Goal: Task Accomplishment & Management: Manage account settings

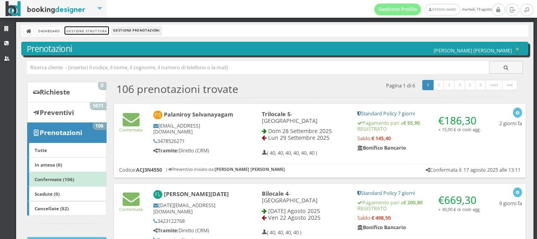
click at [78, 32] on link "Gestione Struttura" at bounding box center [87, 30] width 44 height 8
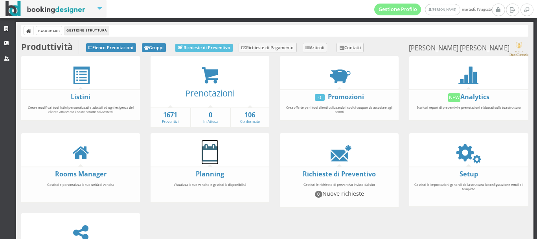
click at [208, 155] on icon at bounding box center [210, 153] width 17 height 18
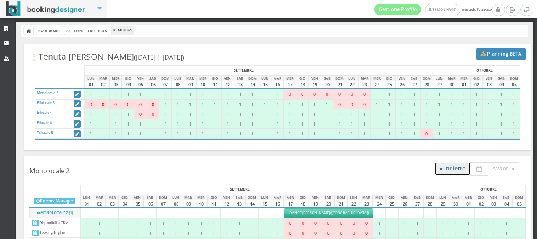
click at [444, 164] on link "« Indietro" at bounding box center [453, 168] width 36 height 13
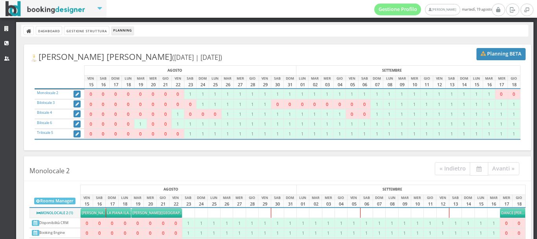
click at [352, 172] on h4 "Monolocale 2 « Indietro Avanti »" at bounding box center [277, 170] width 507 height 21
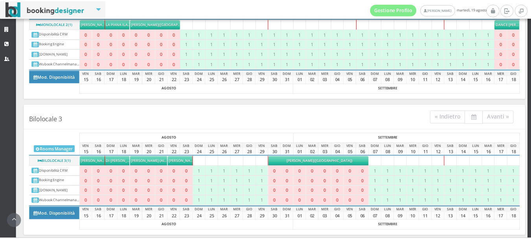
scroll to position [227, 0]
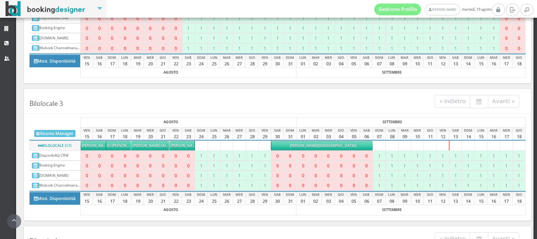
click at [330, 144] on div "Kurtén Theo (RS)" at bounding box center [323, 145] width 101 height 5
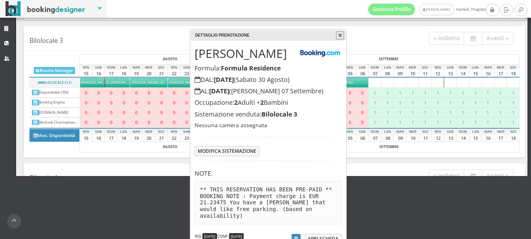
scroll to position [64, 0]
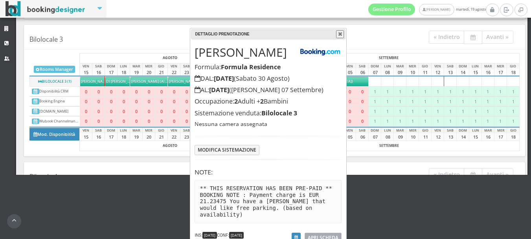
click at [325, 234] on span "APRI SCHEDA" at bounding box center [323, 237] width 31 height 7
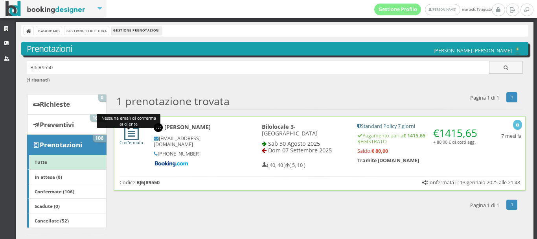
click at [127, 131] on icon at bounding box center [131, 131] width 15 height 17
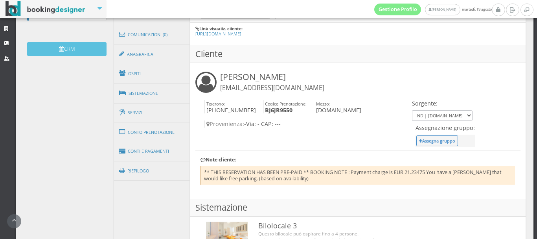
scroll to position [239, 0]
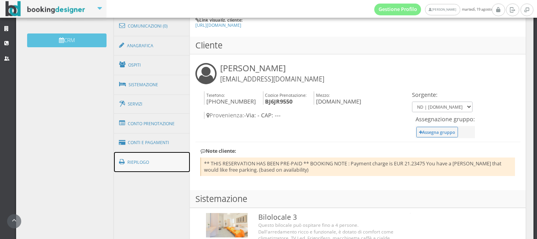
click at [142, 161] on link "Riepilogo" at bounding box center [152, 162] width 76 height 20
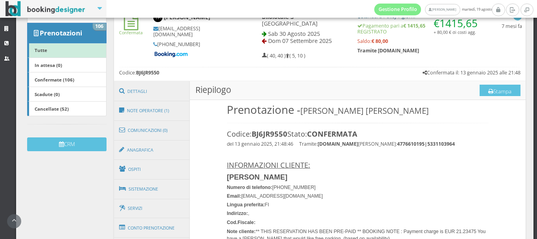
scroll to position [115, 0]
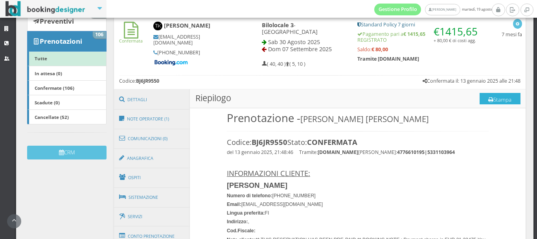
click at [495, 98] on button "Stampa" at bounding box center [500, 99] width 41 height 12
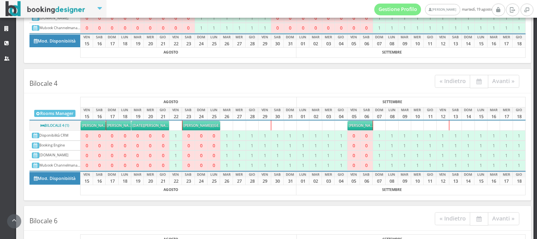
scroll to position [419, 0]
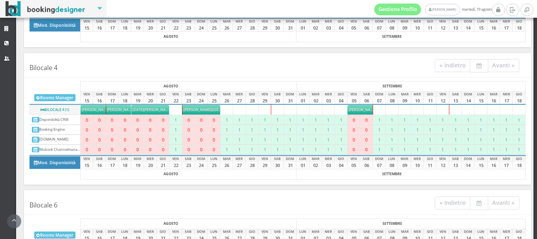
click at [301, 71] on h4 "Bilocale 4 « Indietro Avanti »" at bounding box center [277, 67] width 507 height 21
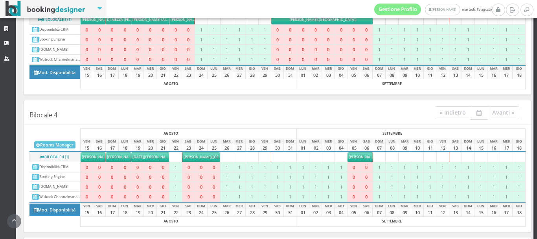
scroll to position [384, 0]
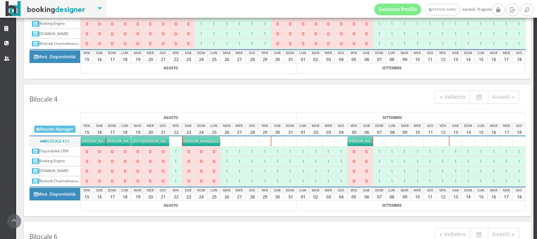
click at [323, 103] on h4 "Bilocale 4 « Indietro Avanti »" at bounding box center [277, 98] width 507 height 21
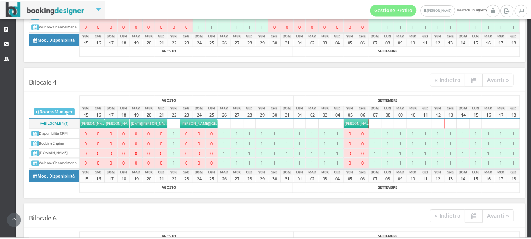
scroll to position [402, 0]
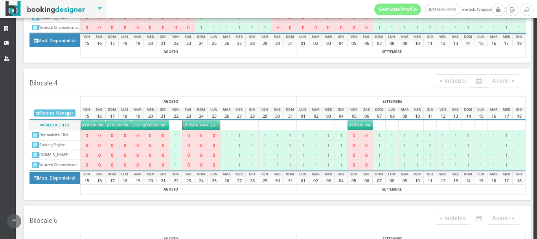
click at [358, 125] on span "Castellano Bruno" at bounding box center [363, 124] width 28 height 5
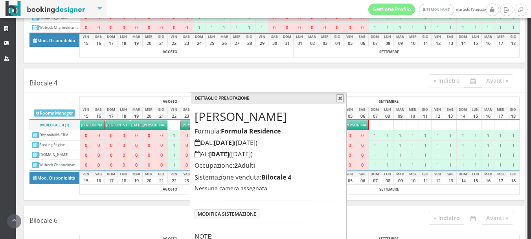
click at [319, 127] on h4 "Formula: Formula Residence" at bounding box center [268, 130] width 147 height 7
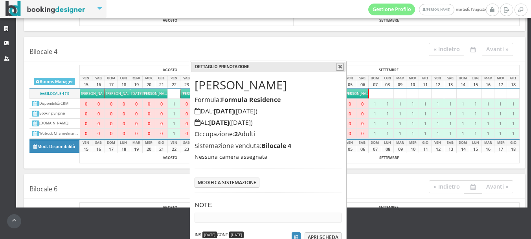
scroll to position [38, 0]
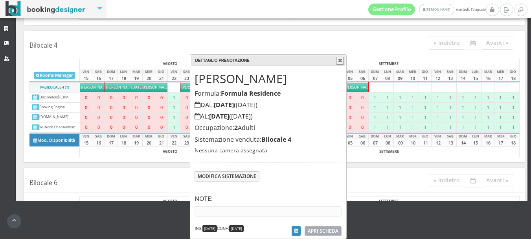
click at [328, 232] on span "APRI SCHEDA" at bounding box center [323, 230] width 31 height 7
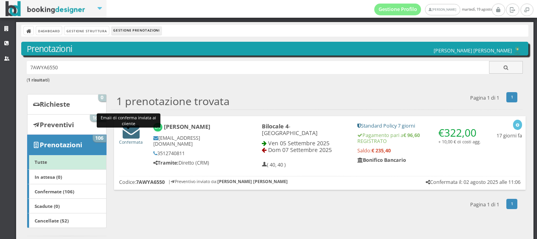
click at [135, 133] on icon at bounding box center [131, 131] width 17 height 17
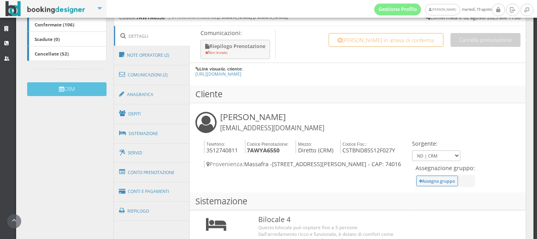
scroll to position [201, 0]
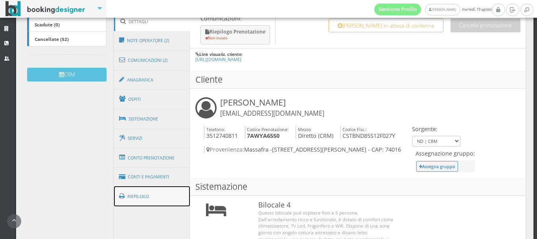
click at [140, 193] on link "Riepilogo" at bounding box center [152, 196] width 76 height 20
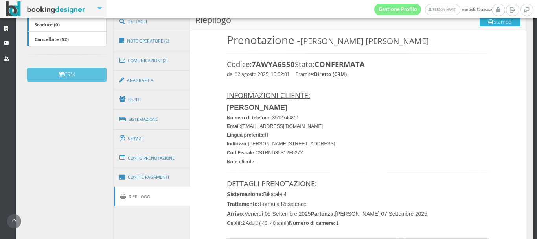
click at [487, 20] on button "Stampa" at bounding box center [500, 21] width 41 height 12
